Goal: Register for event/course

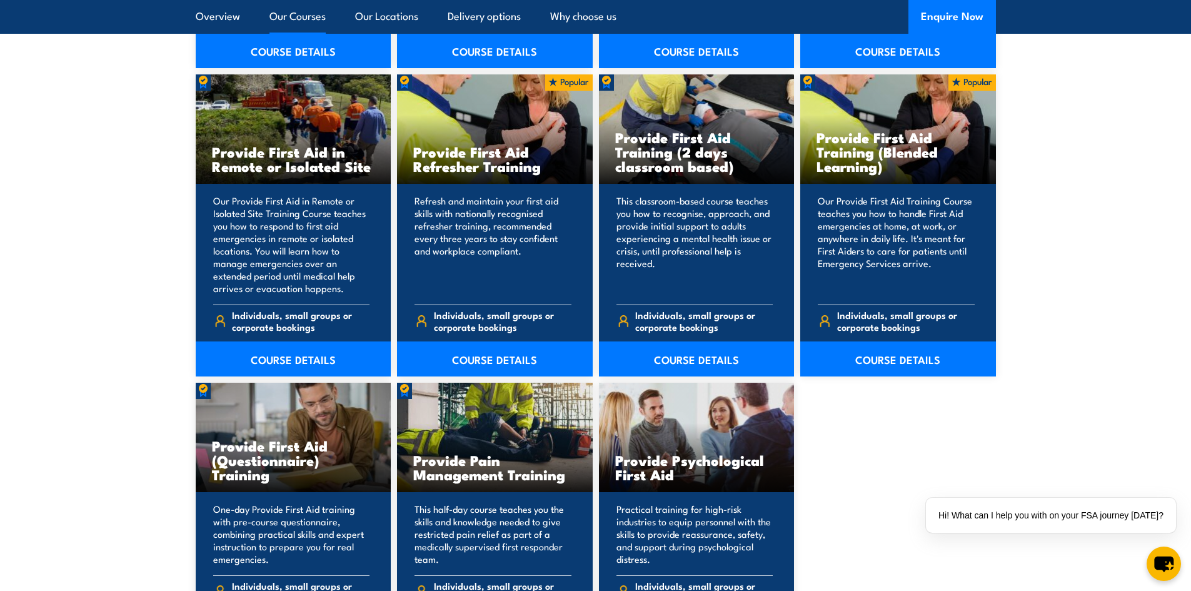
scroll to position [1938, 0]
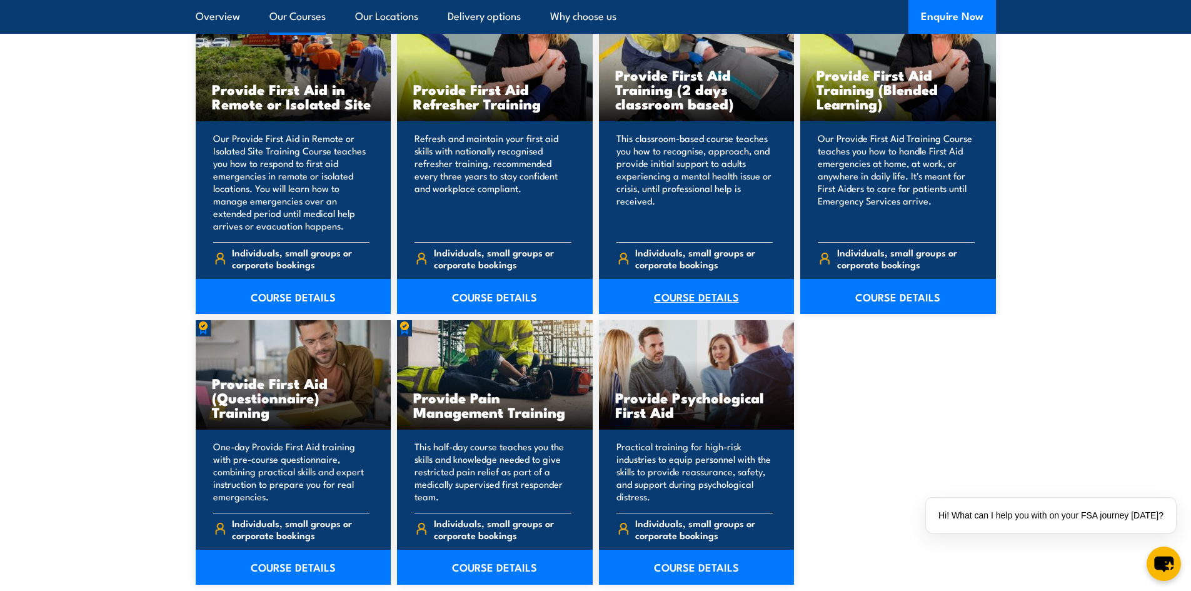
click at [676, 298] on link "COURSE DETAILS" at bounding box center [697, 296] width 196 height 35
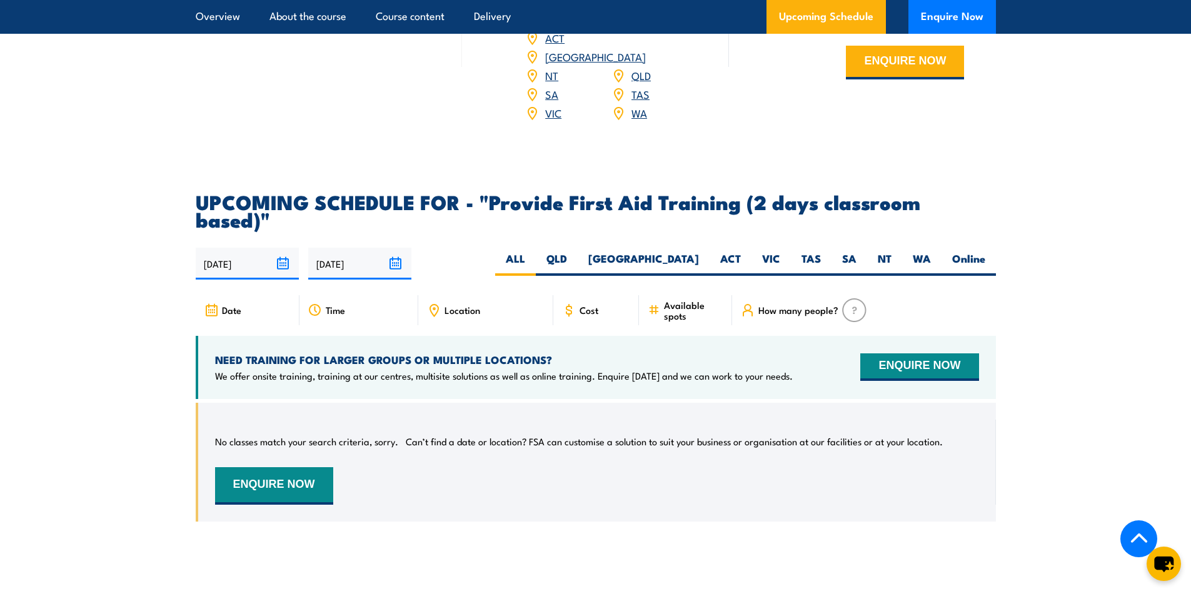
scroll to position [2063, 0]
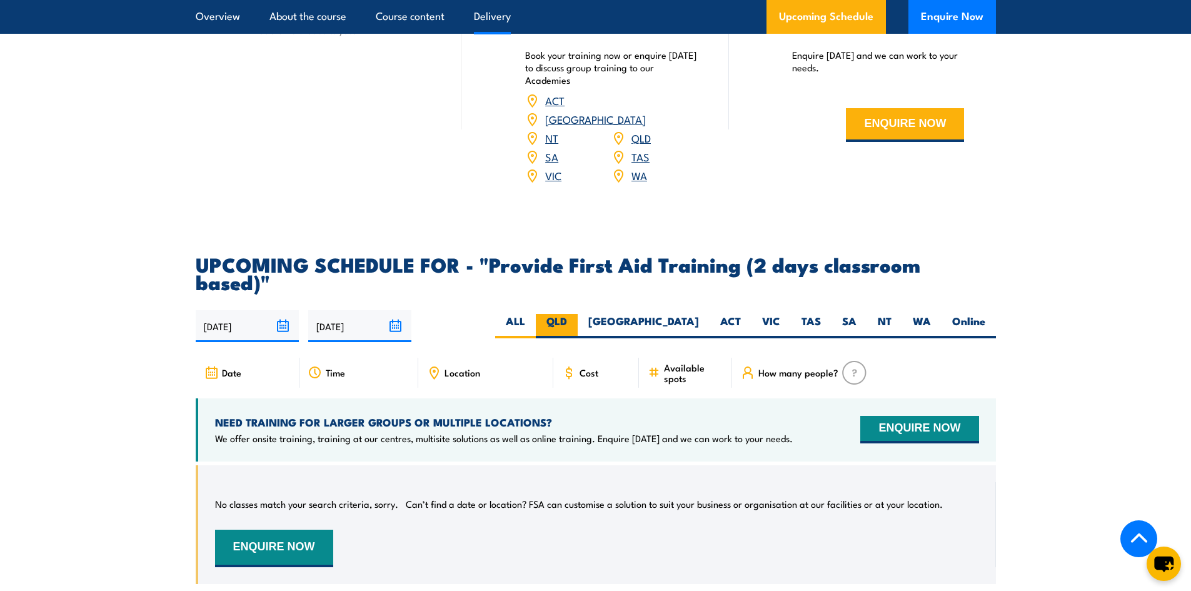
click at [578, 314] on label "QLD" at bounding box center [557, 326] width 42 height 24
click at [575, 314] on input "QLD" at bounding box center [571, 318] width 8 height 8
radio input "true"
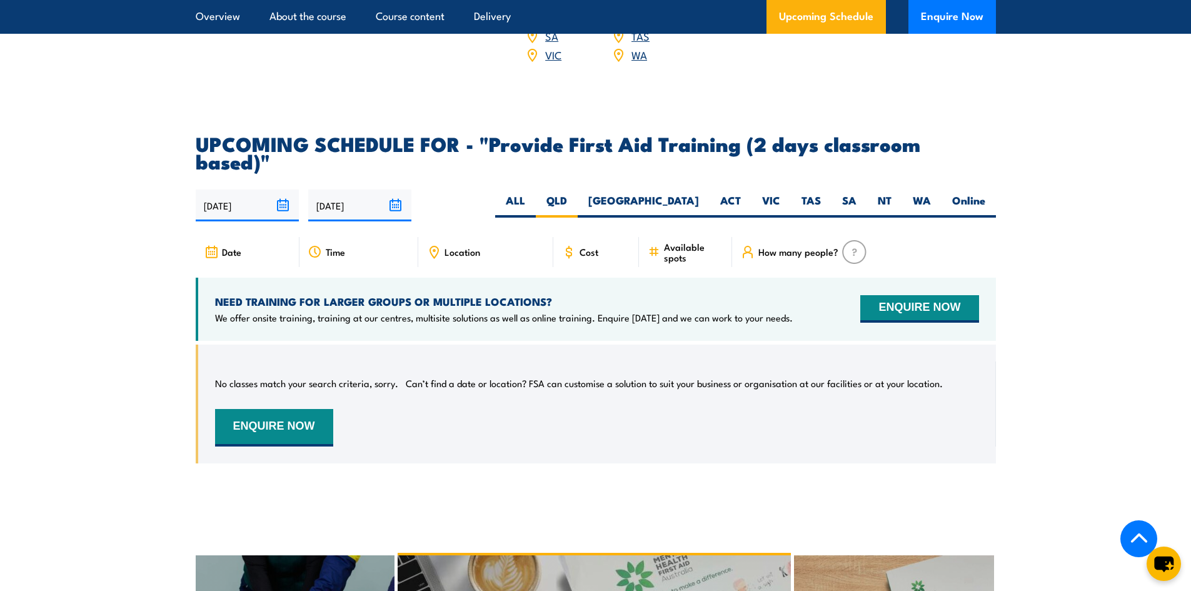
scroll to position [2188, 0]
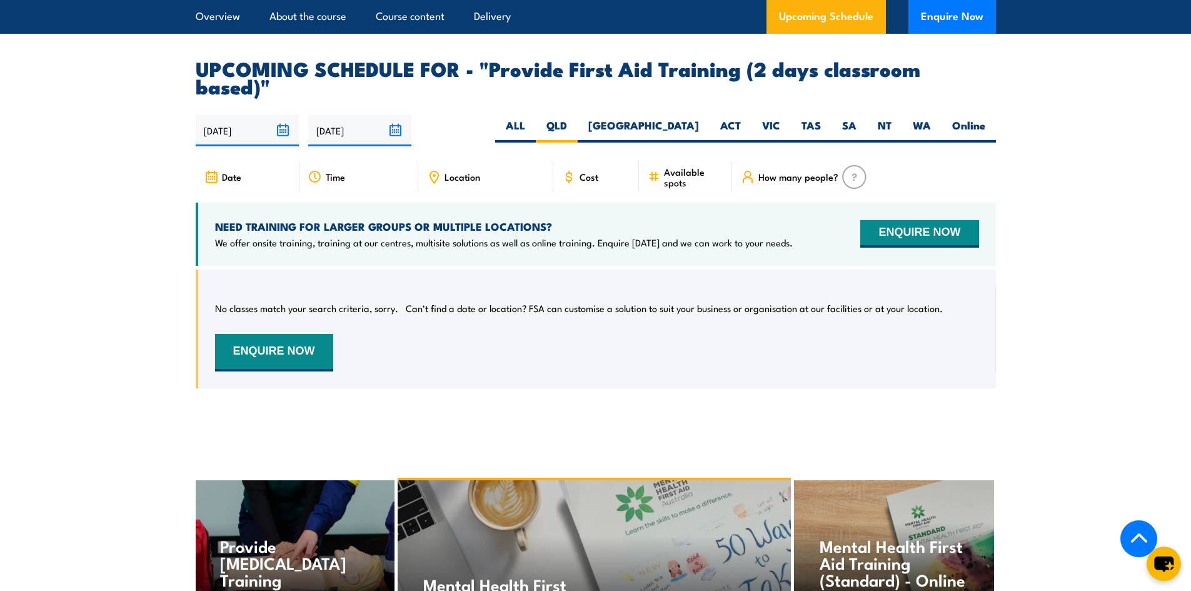
scroll to position [2237, 0]
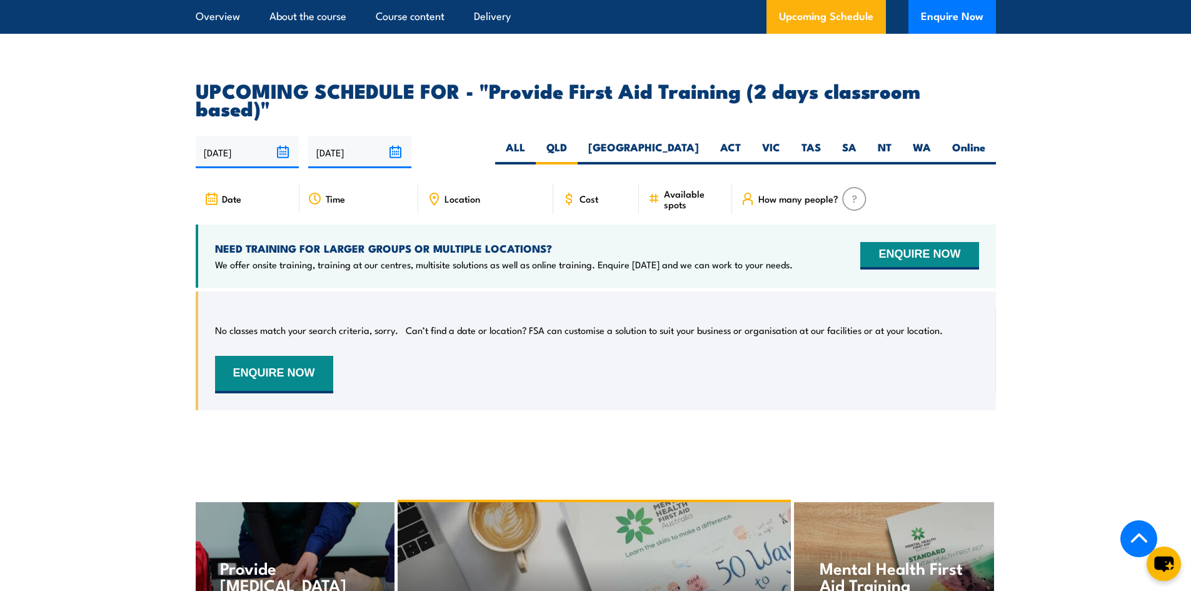
click at [395, 136] on input "30/03/2026" at bounding box center [359, 152] width 103 height 32
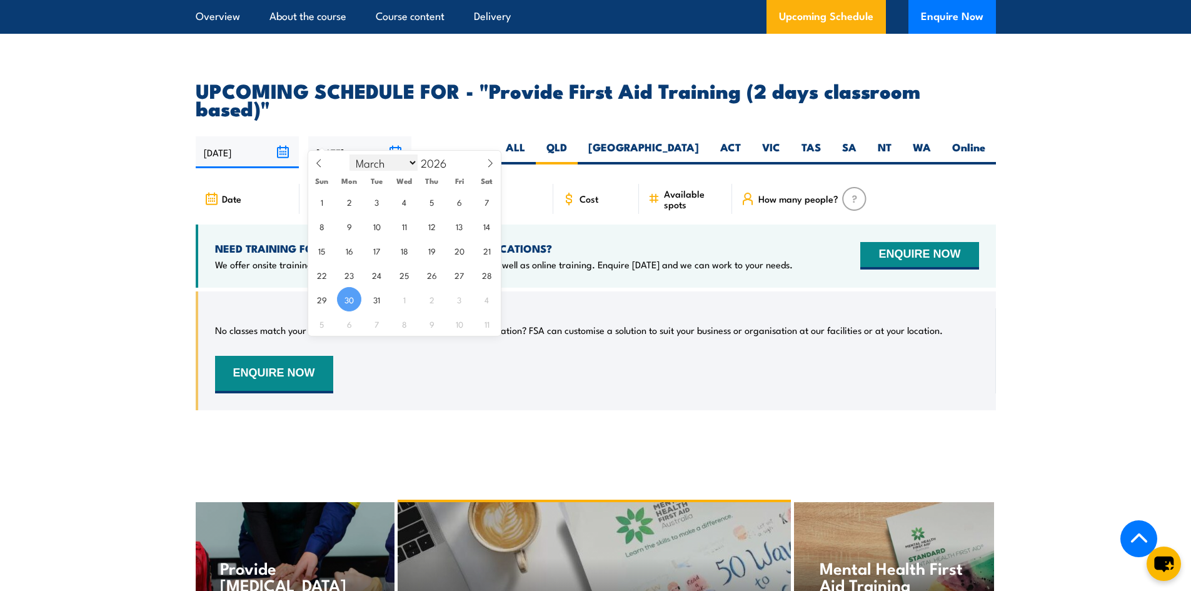
click at [415, 164] on select "January February March April May June July August September October November De…" at bounding box center [384, 162] width 68 height 16
select select "11"
click at [350, 154] on select "January February March April May June July August September October November De…" at bounding box center [384, 162] width 68 height 16
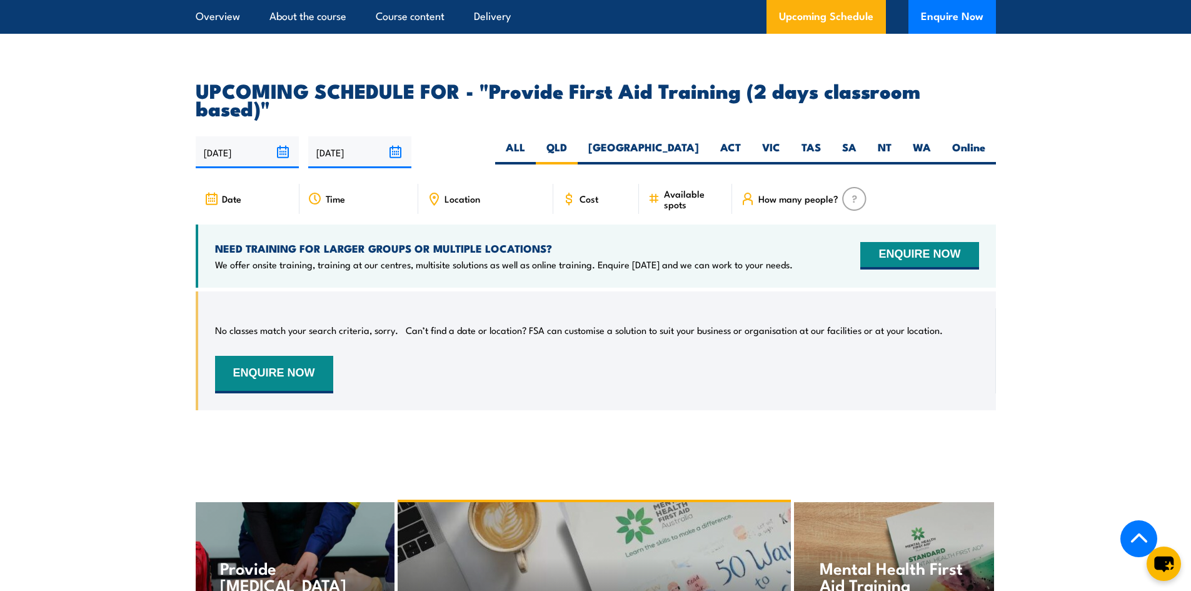
click at [483, 113] on article "UPCOMING SCHEDULE FOR - "Provide First Aid Training (2 days classroom based)" 0…" at bounding box center [596, 255] width 800 height 348
click at [391, 138] on input "[DATE]" at bounding box center [359, 152] width 103 height 32
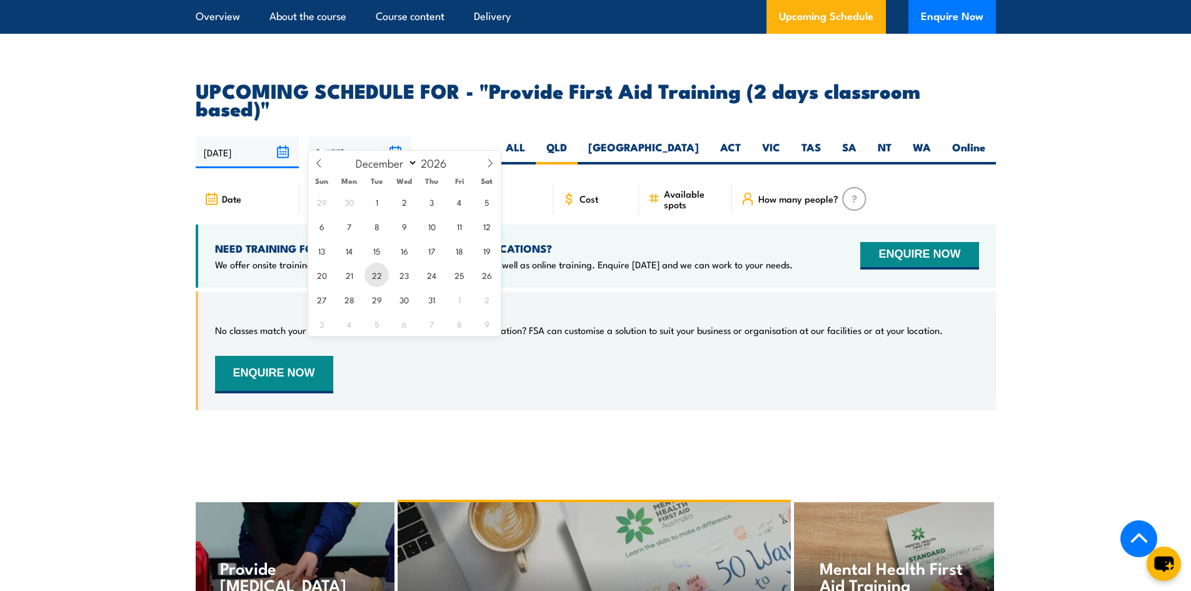
click at [373, 275] on span "22" at bounding box center [377, 275] width 24 height 24
type input "22/12/2026"
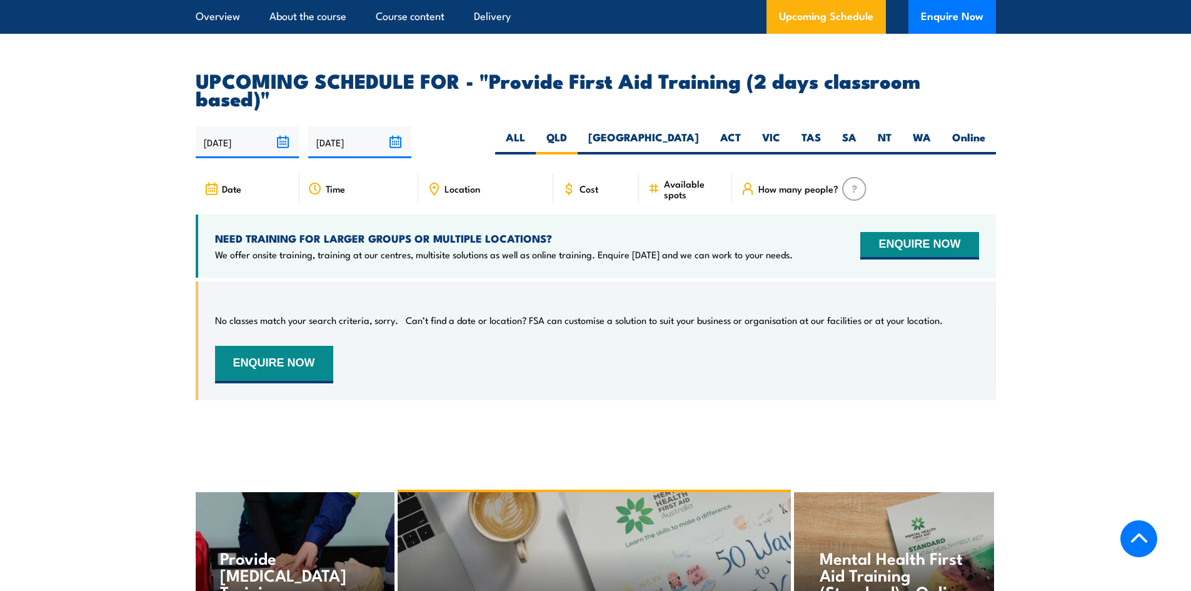
scroll to position [2175, 0]
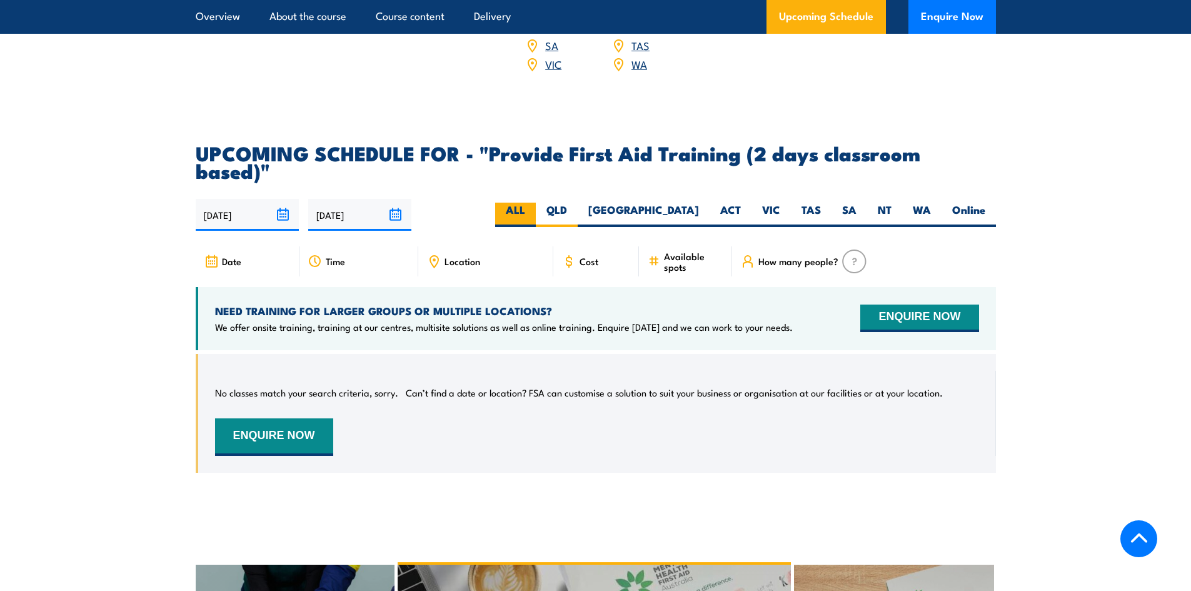
click at [536, 203] on label "ALL" at bounding box center [515, 215] width 41 height 24
click at [533, 203] on input "ALL" at bounding box center [529, 207] width 8 height 8
radio input "true"
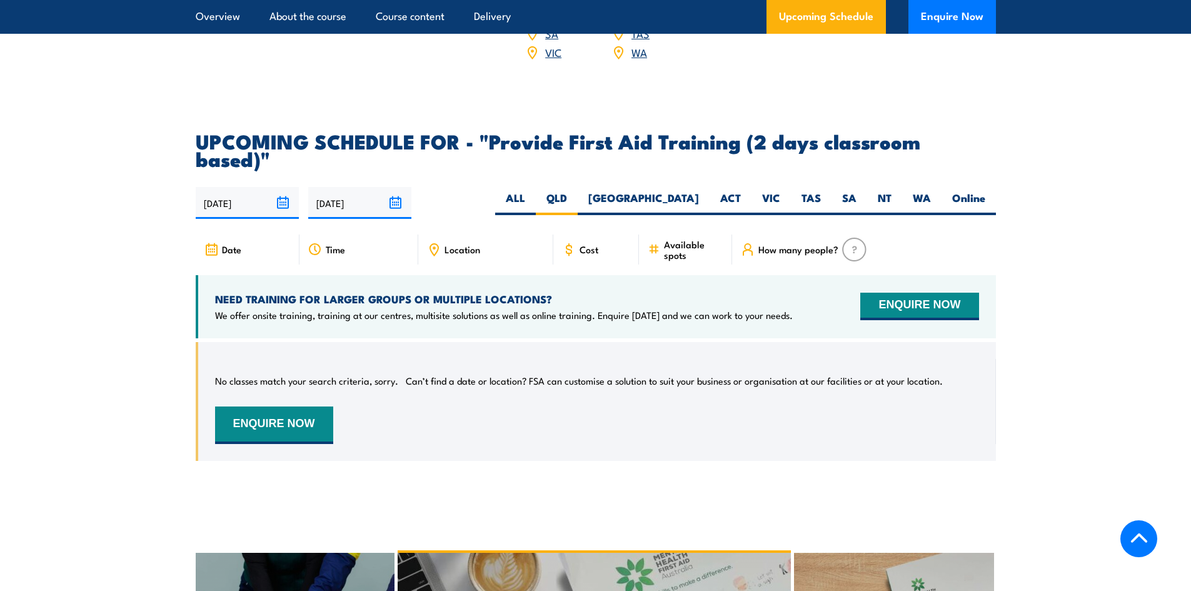
scroll to position [2188, 0]
